Goal: Information Seeking & Learning: Learn about a topic

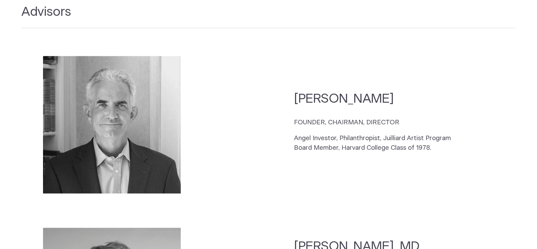
scroll to position [929, 0]
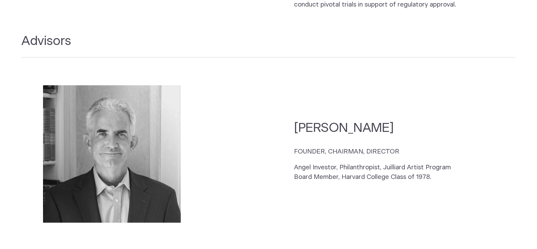
click at [433, 121] on h2 "Chip Fisher" at bounding box center [381, 128] width 174 height 17
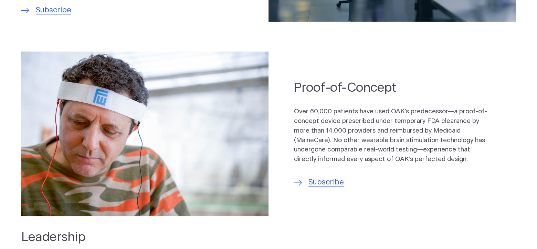
scroll to position [482, 0]
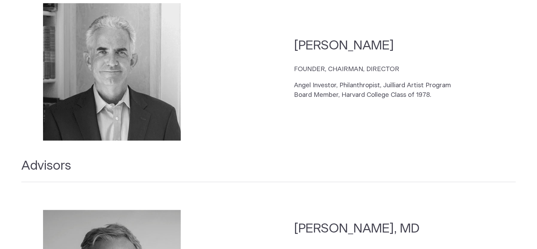
scroll to position [895, 0]
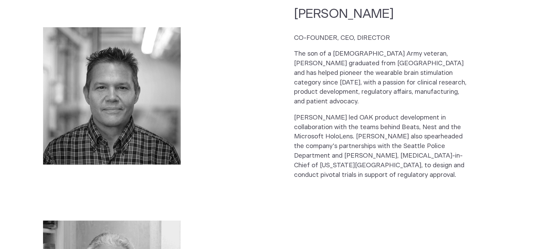
scroll to position [757, 0]
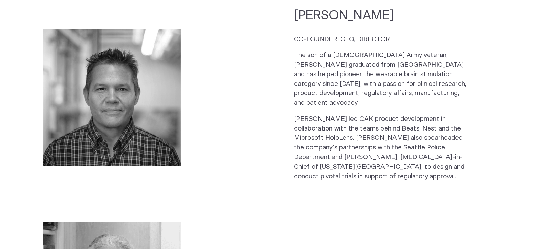
click at [316, 65] on p "The son of a US Army veteran, Kelly graduated from Harvard College and has help…" at bounding box center [381, 79] width 174 height 57
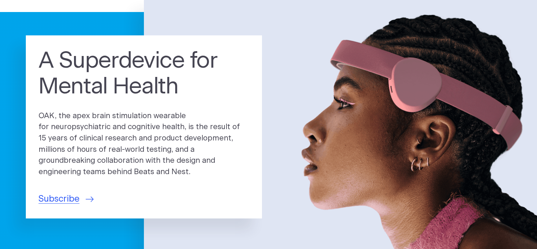
scroll to position [0, 0]
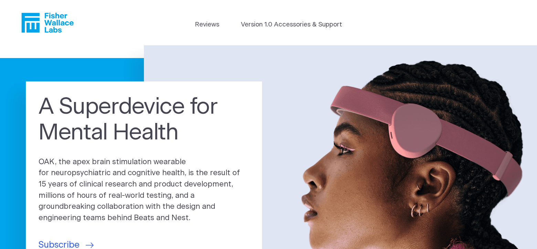
click at [51, 19] on icon "Fisher Wallace" at bounding box center [47, 23] width 52 height 20
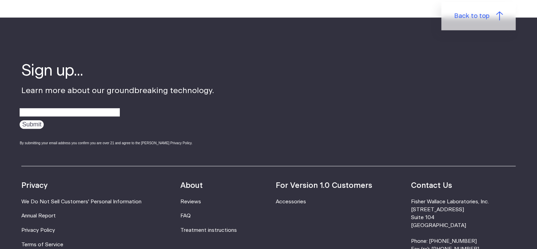
scroll to position [545, 0]
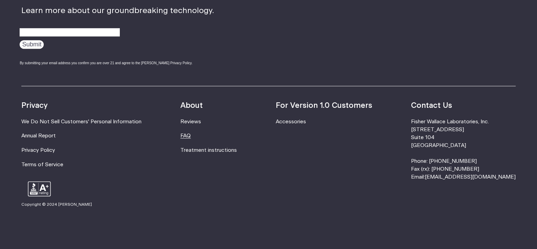
click at [191, 134] on link "FAQ" at bounding box center [185, 136] width 10 height 5
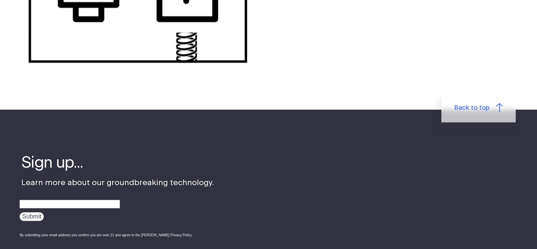
scroll to position [929, 0]
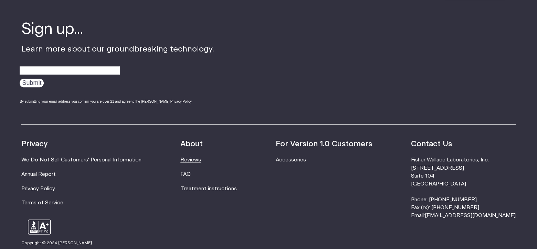
click at [201, 161] on link "Reviews" at bounding box center [190, 160] width 21 height 5
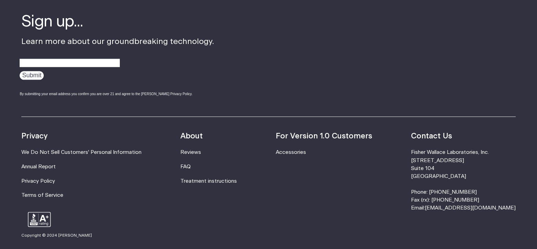
scroll to position [895, 0]
